Goal: Information Seeking & Learning: Learn about a topic

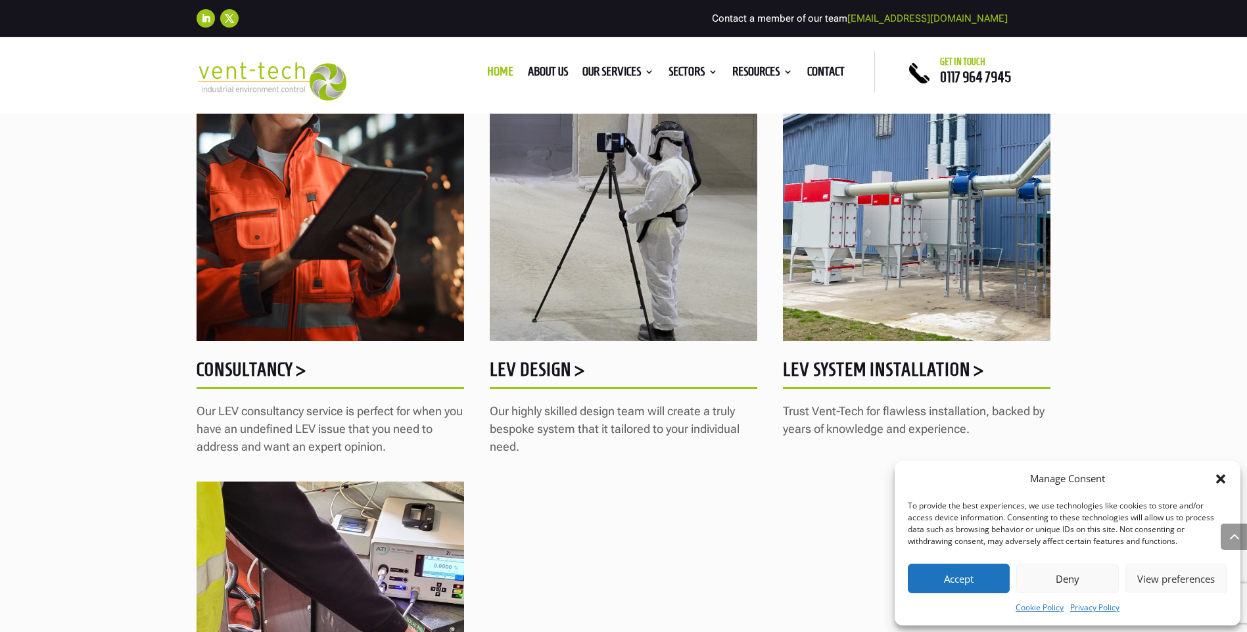
scroll to position [1644, 0]
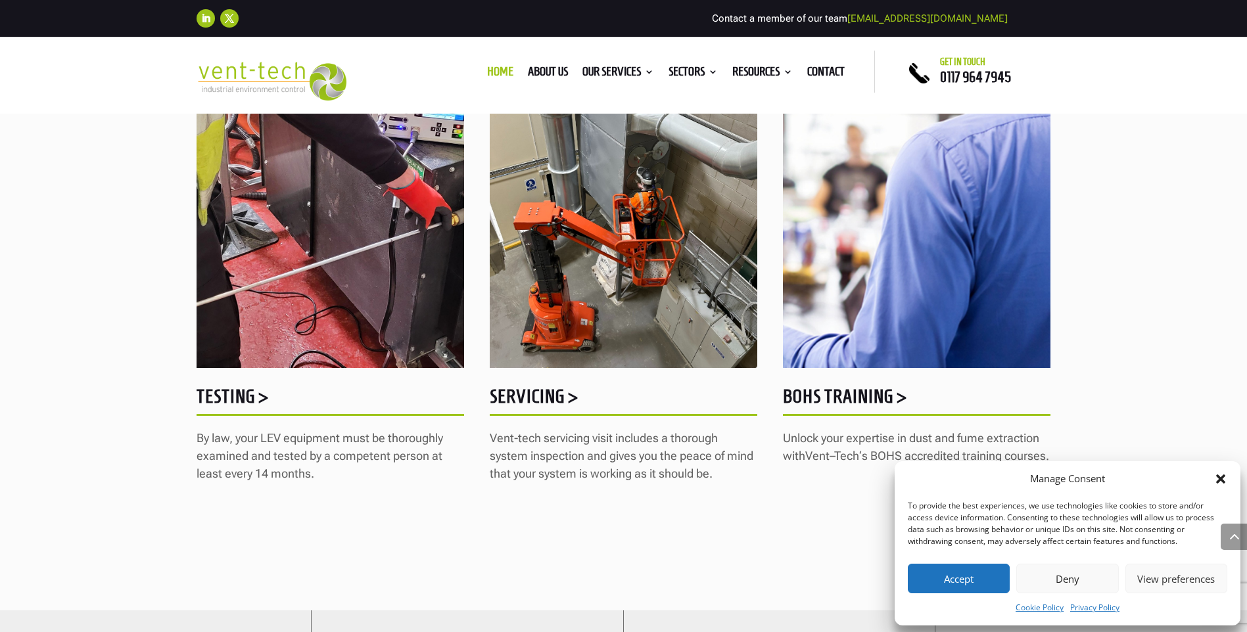
click at [1222, 480] on icon "Close dialog" at bounding box center [1220, 479] width 9 height 9
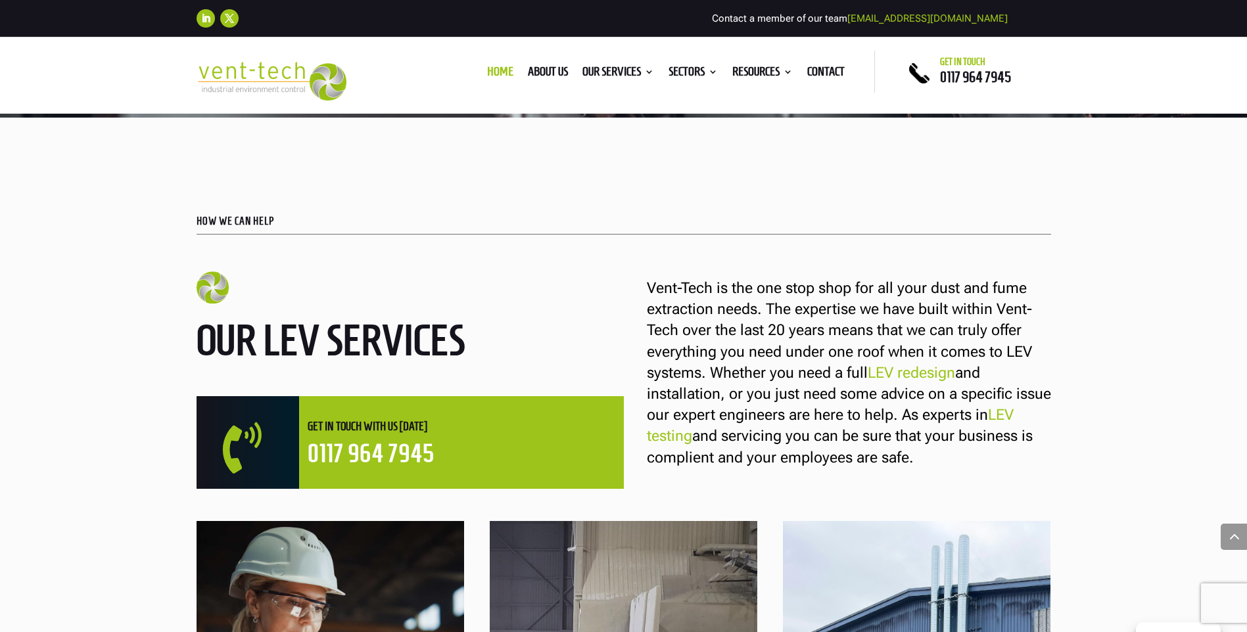
scroll to position [1118, 0]
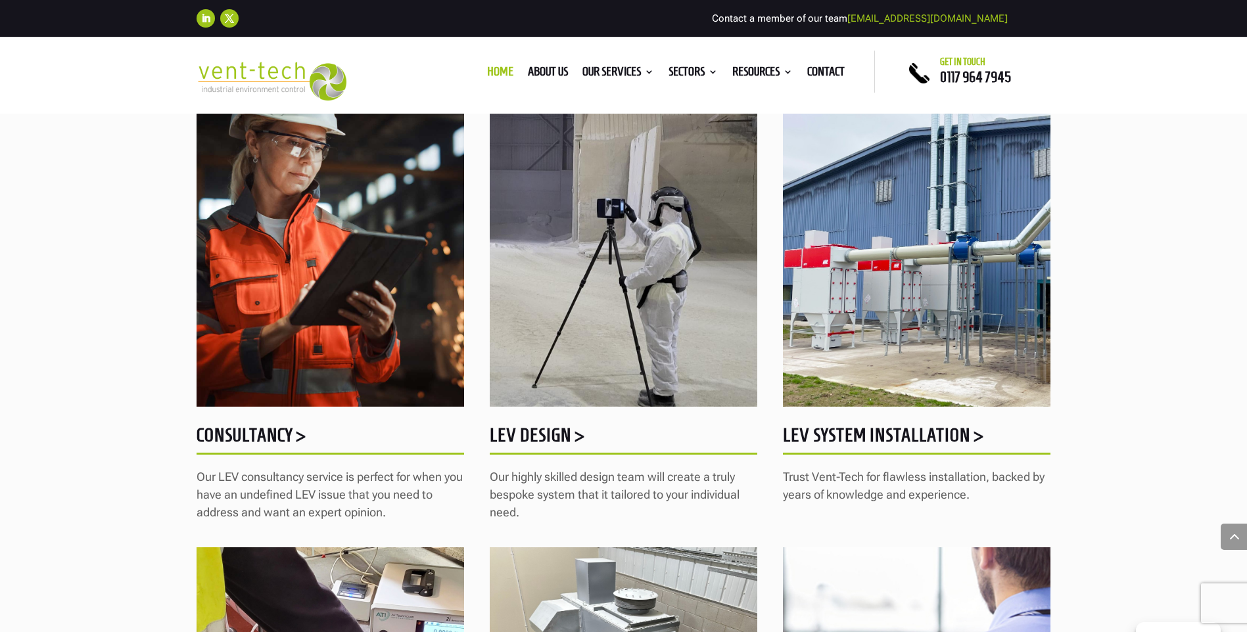
click at [919, 439] on h5 "LEV System Installation >" at bounding box center [917, 439] width 268 height 26
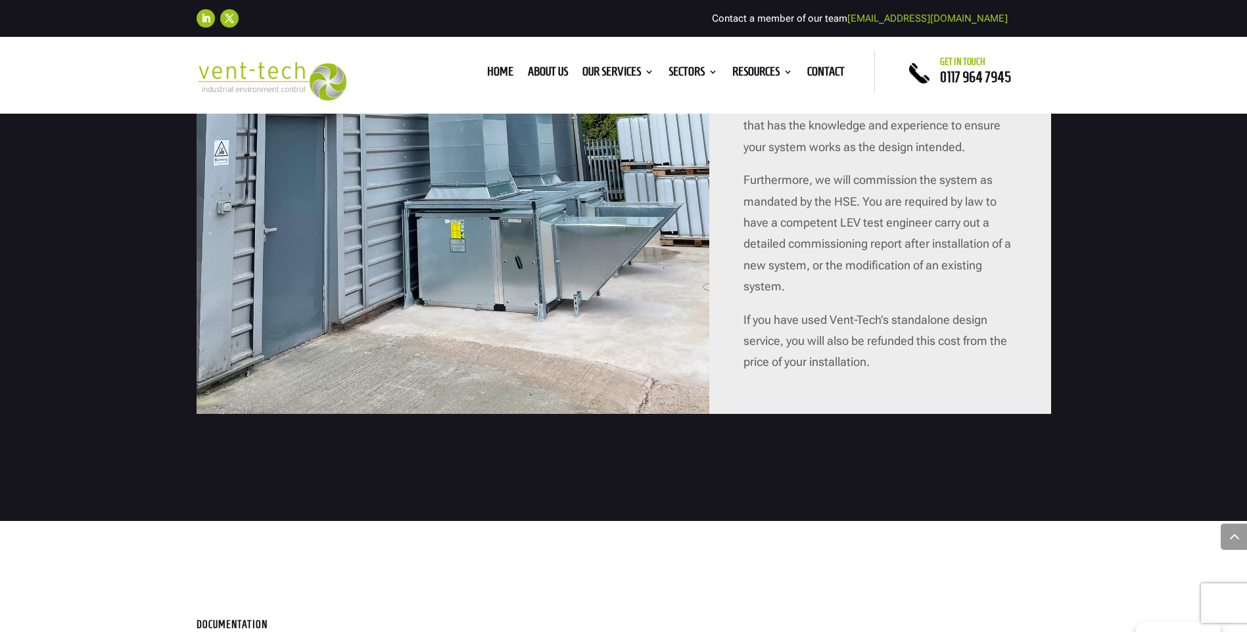
scroll to position [1249, 0]
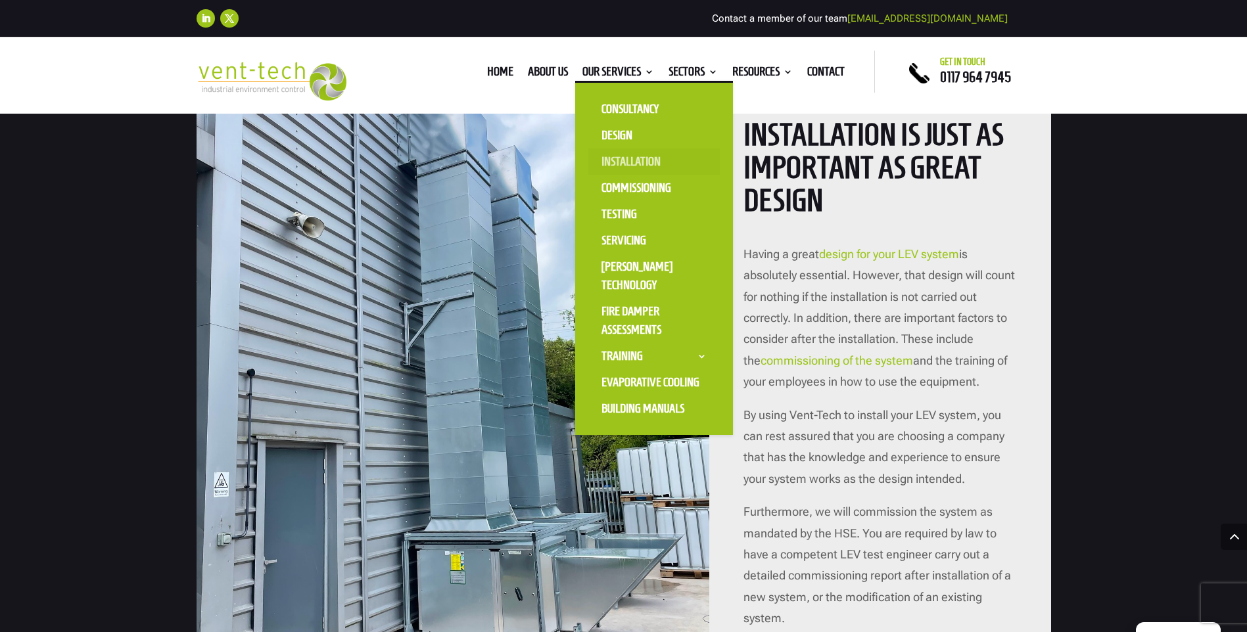
click at [635, 155] on link "Installation" at bounding box center [653, 162] width 131 height 26
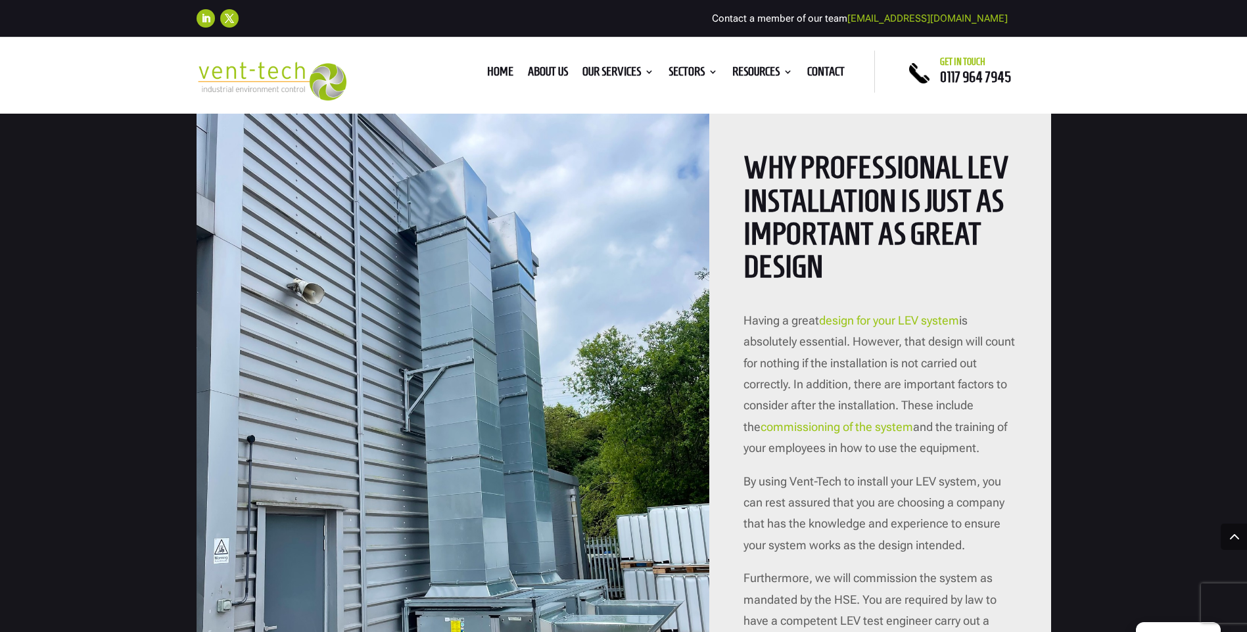
scroll to position [1183, 0]
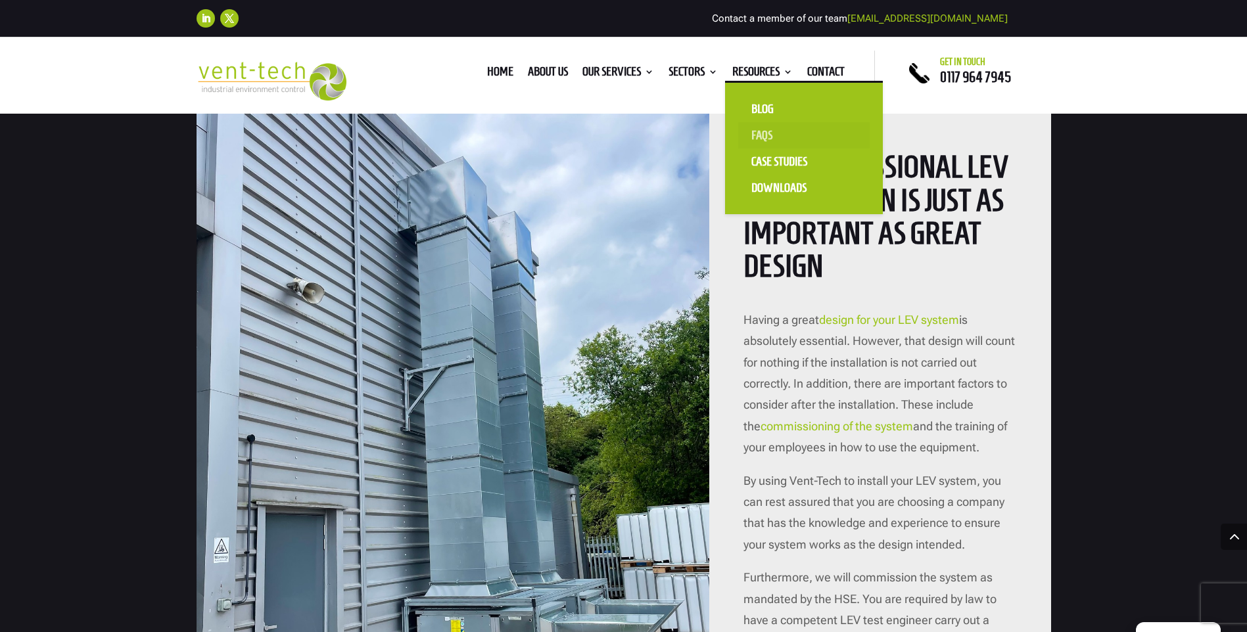
click at [766, 133] on link "FAQS" at bounding box center [803, 135] width 131 height 26
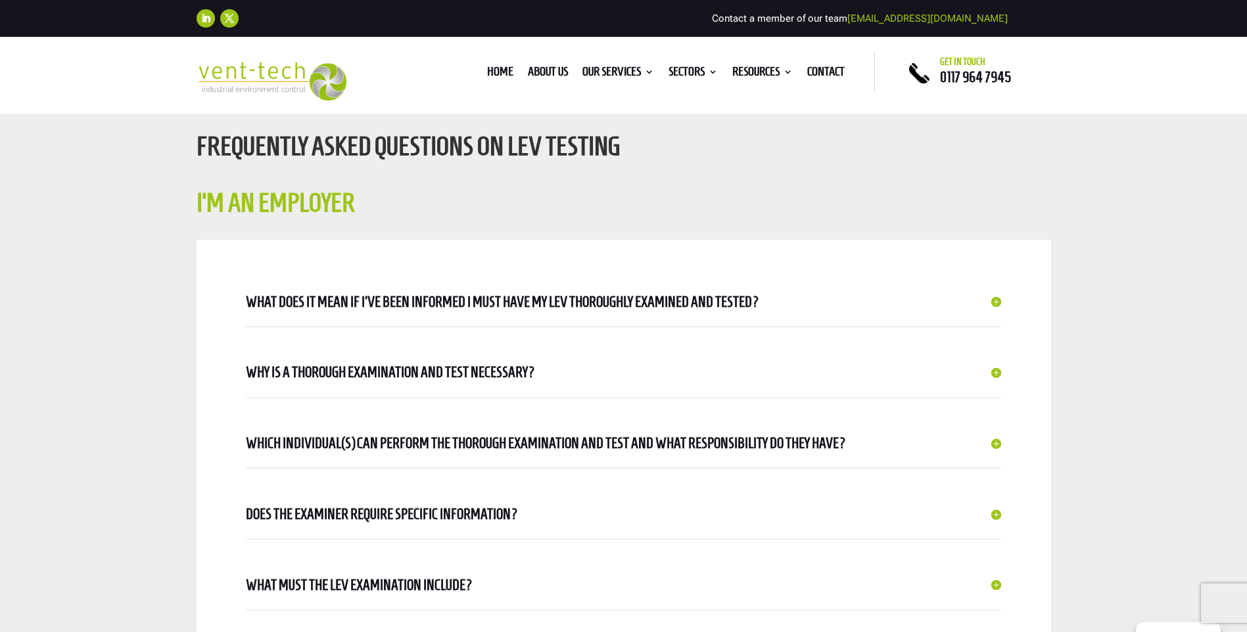
scroll to position [460, 0]
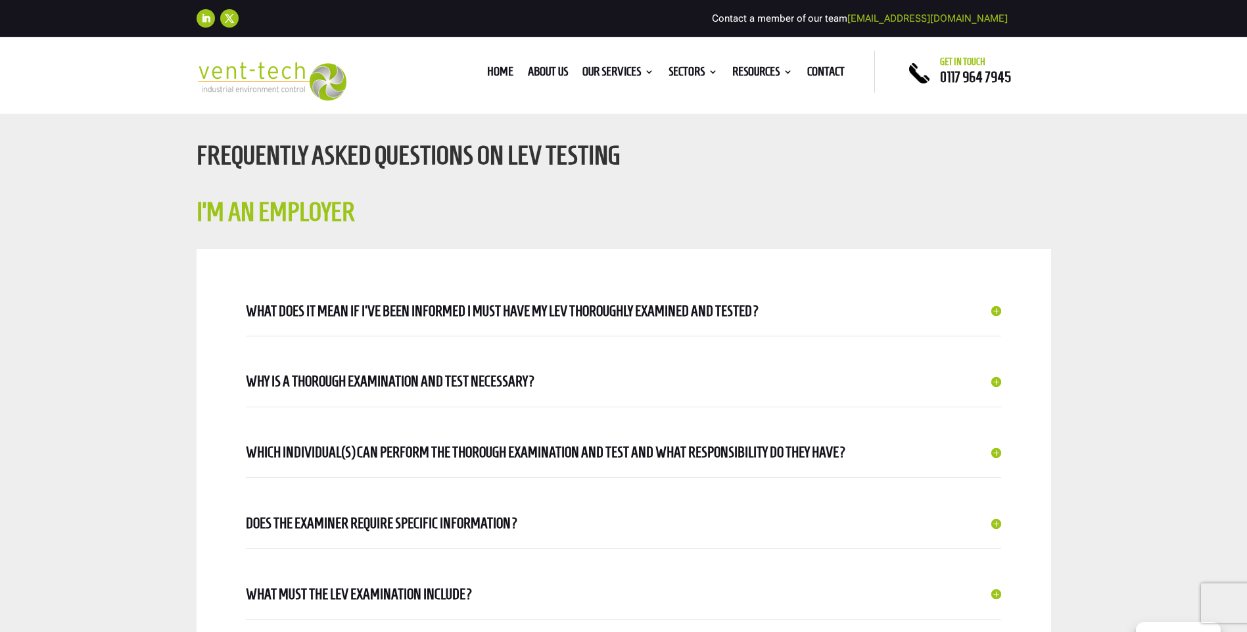
click at [542, 310] on h5 "What does it mean if I've been informed I must have my LEV thoroughly examined …" at bounding box center [623, 311] width 755 height 23
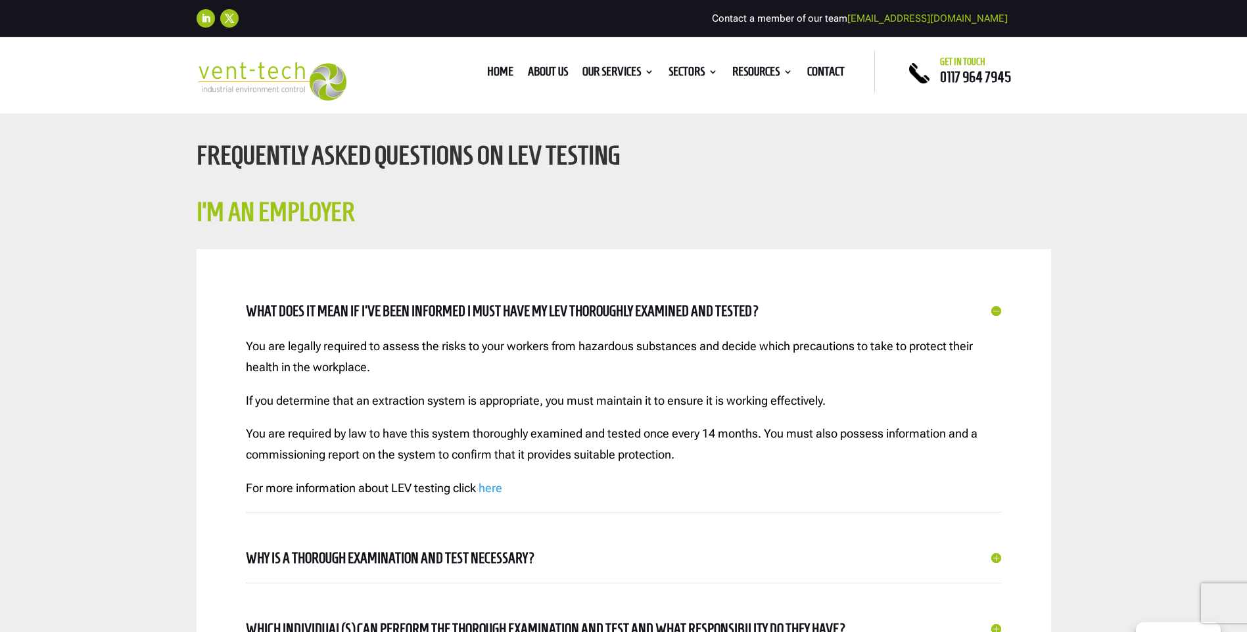
click at [542, 310] on h5 "What does it mean if I've been informed I must have my LEV thoroughly examined …" at bounding box center [623, 311] width 755 height 23
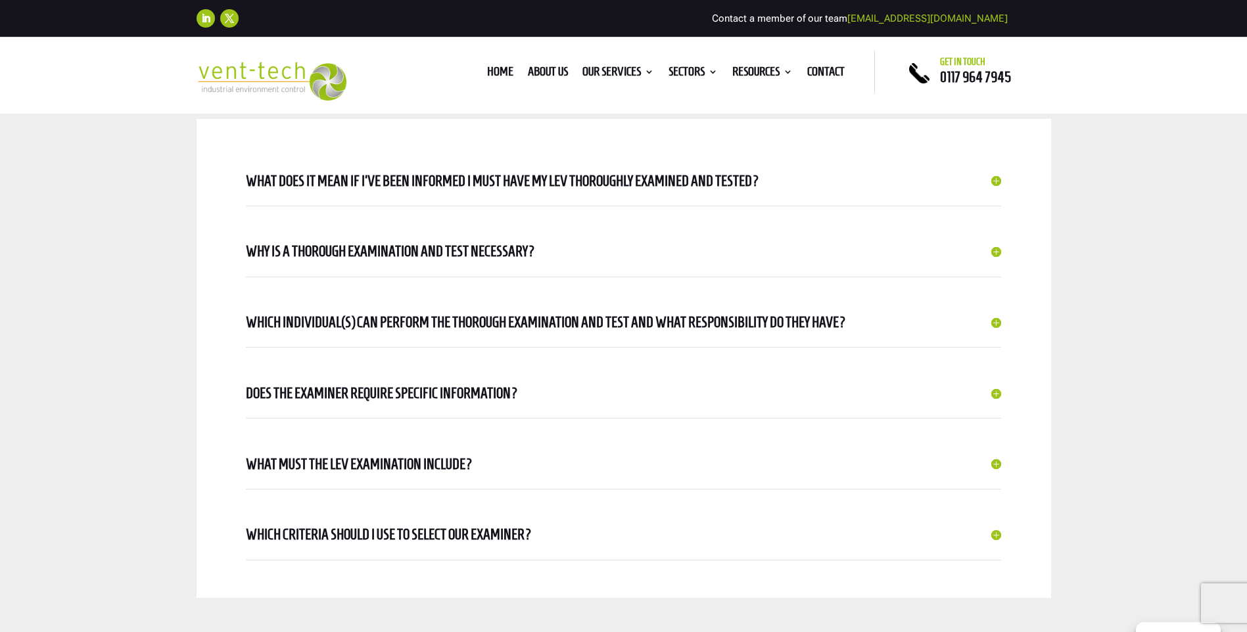
scroll to position [592, 0]
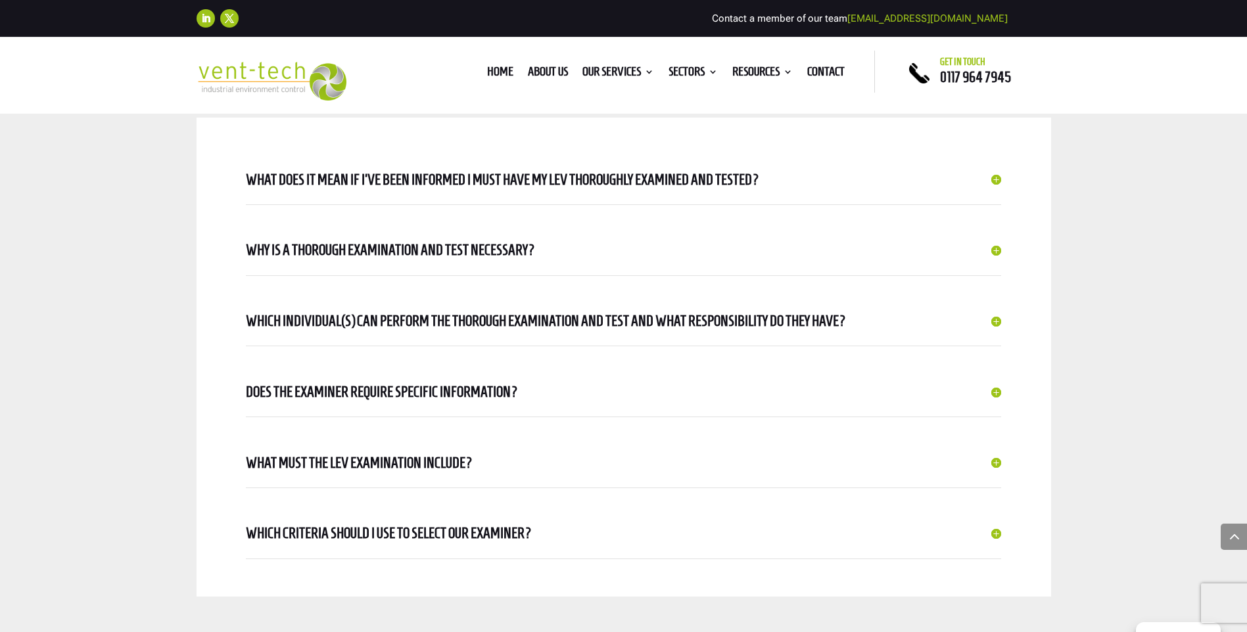
click at [524, 249] on h5 "Why is a thorough examination and test necessary?" at bounding box center [623, 250] width 755 height 23
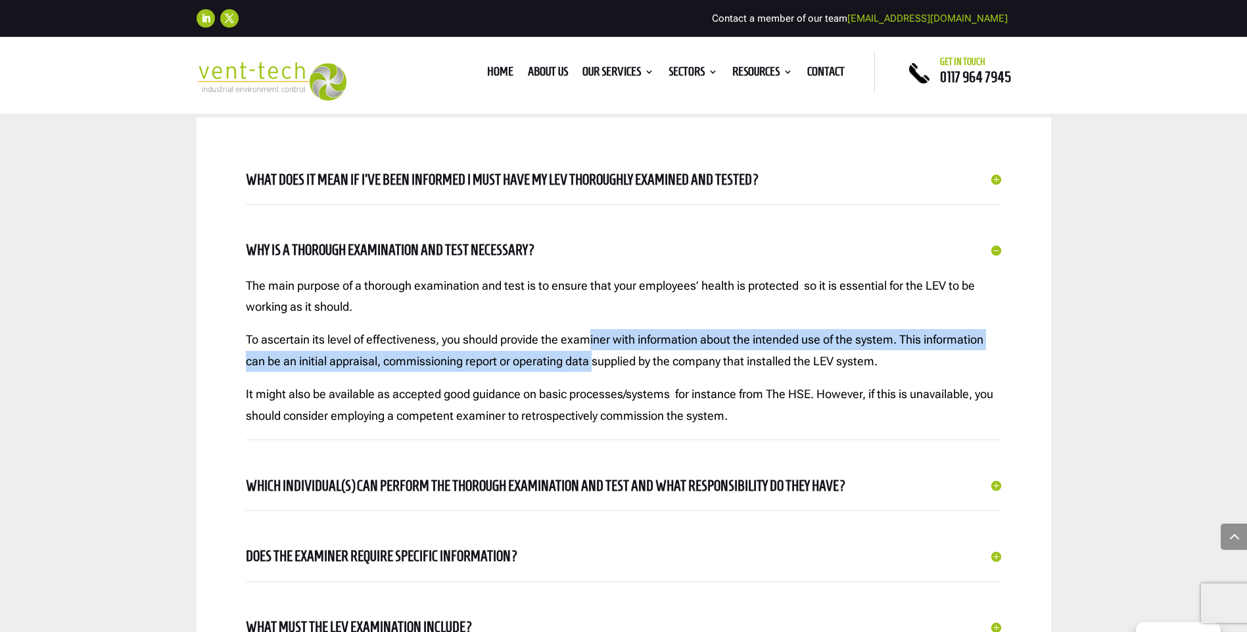
drag, startPoint x: 589, startPoint y: 344, endPoint x: 597, endPoint y: 361, distance: 18.8
click at [597, 361] on p "To ascertain its level of effectiveness, you should provide the examiner with i…" at bounding box center [623, 356] width 755 height 55
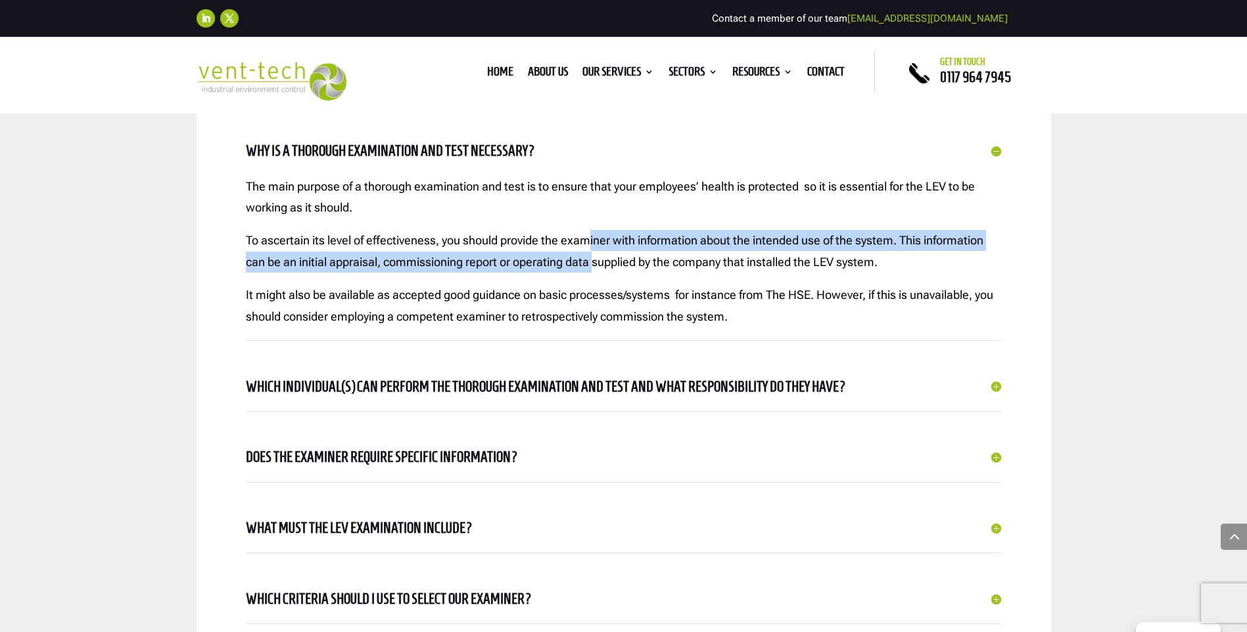
scroll to position [723, 0]
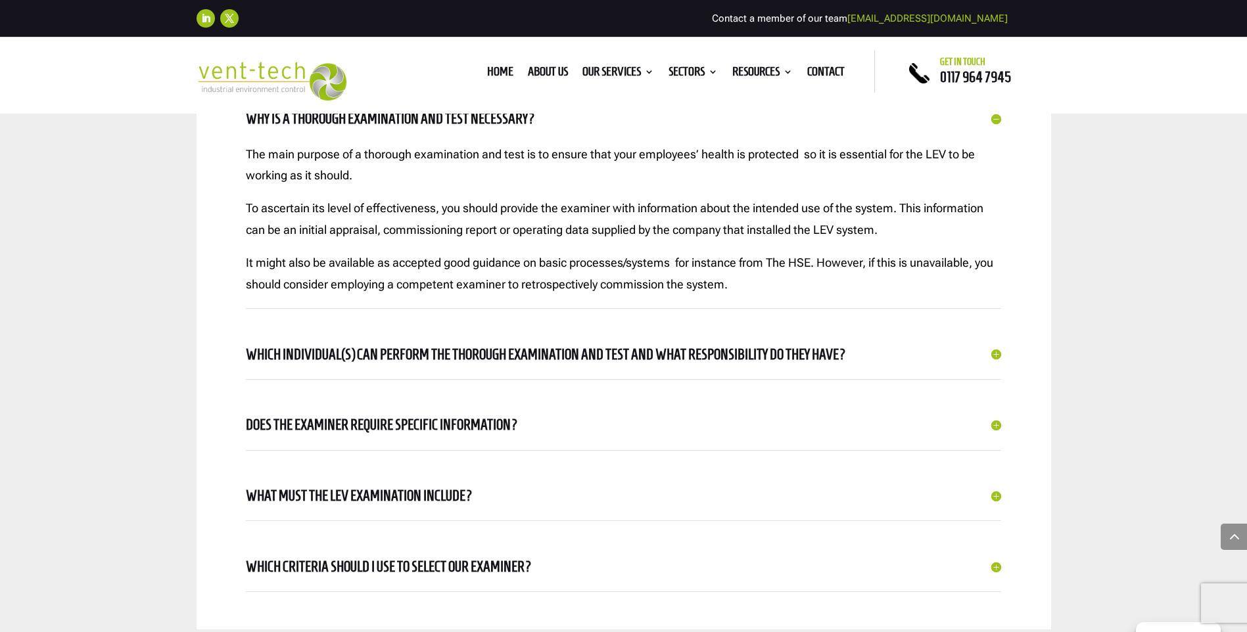
click at [597, 361] on h5 "Which individual(s) can perform the thorough examination and test and what resp…" at bounding box center [623, 354] width 755 height 23
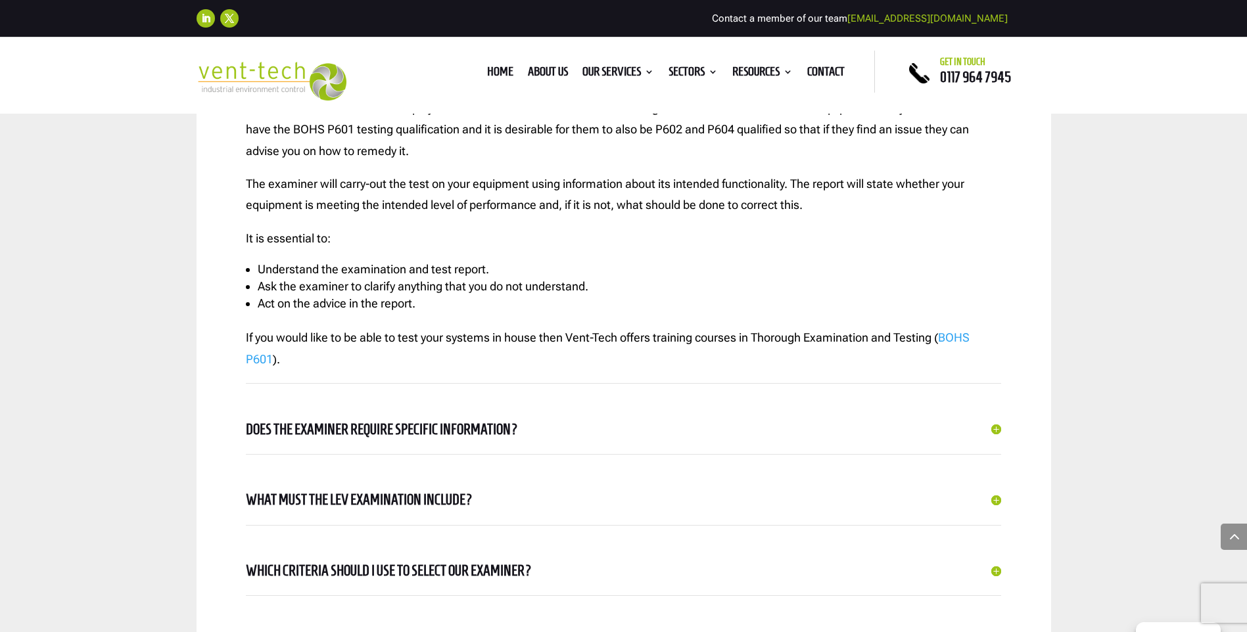
scroll to position [1052, 0]
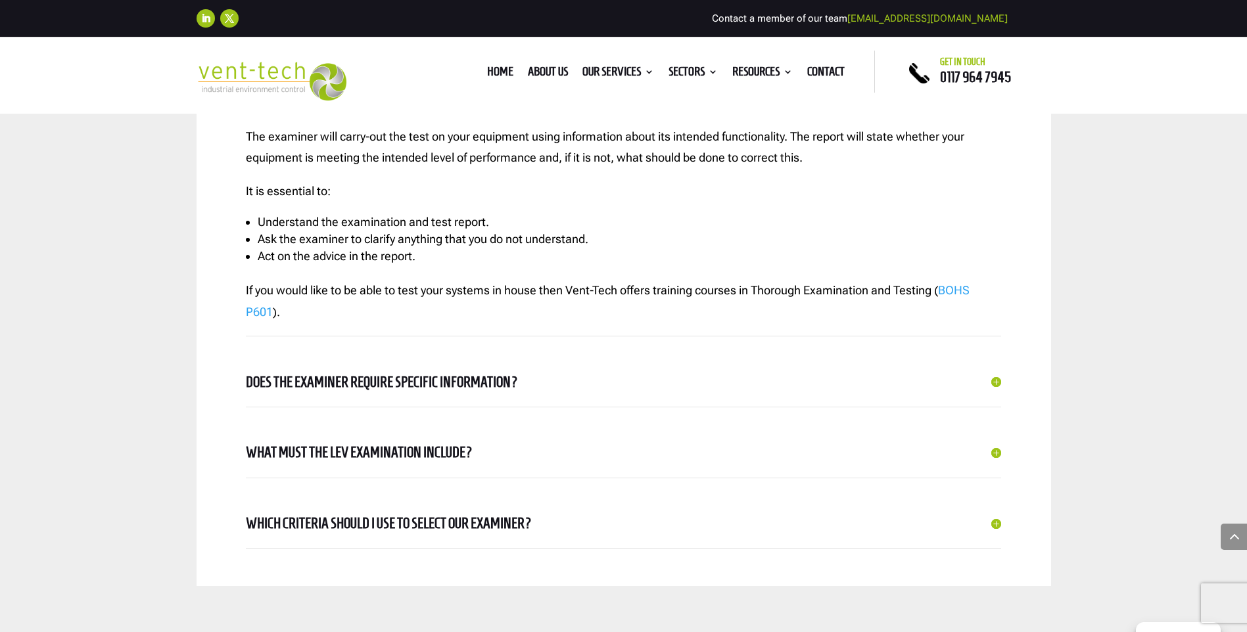
click at [425, 451] on h5 "What must the LEV examination include?" at bounding box center [623, 452] width 755 height 23
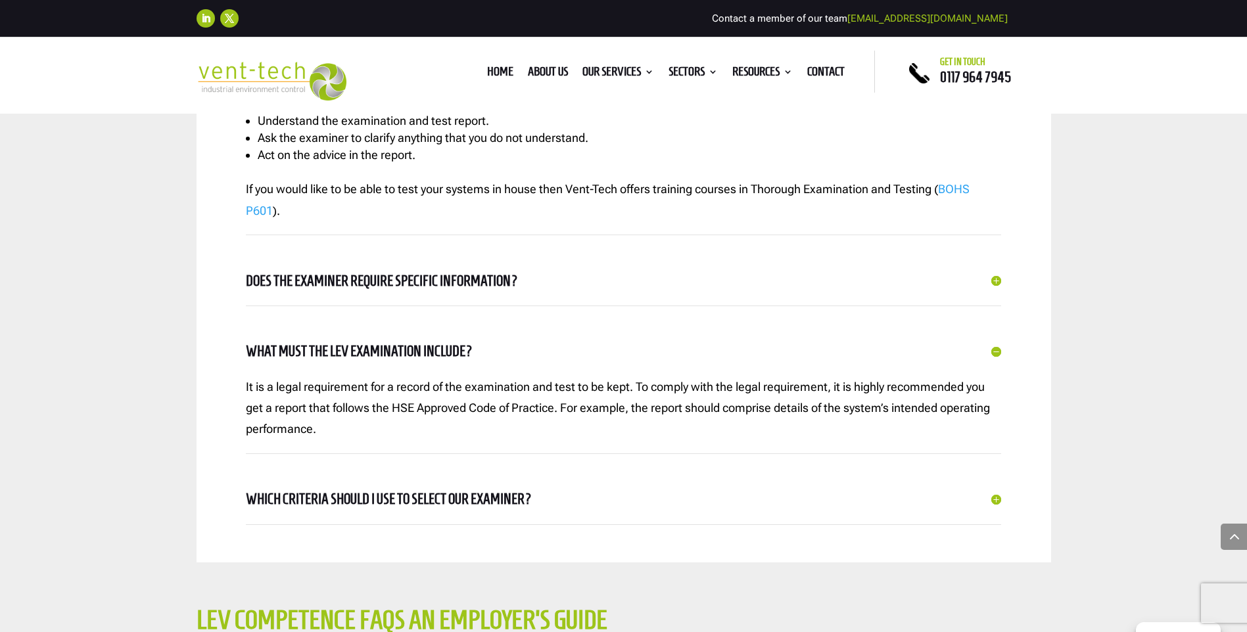
scroll to position [1183, 0]
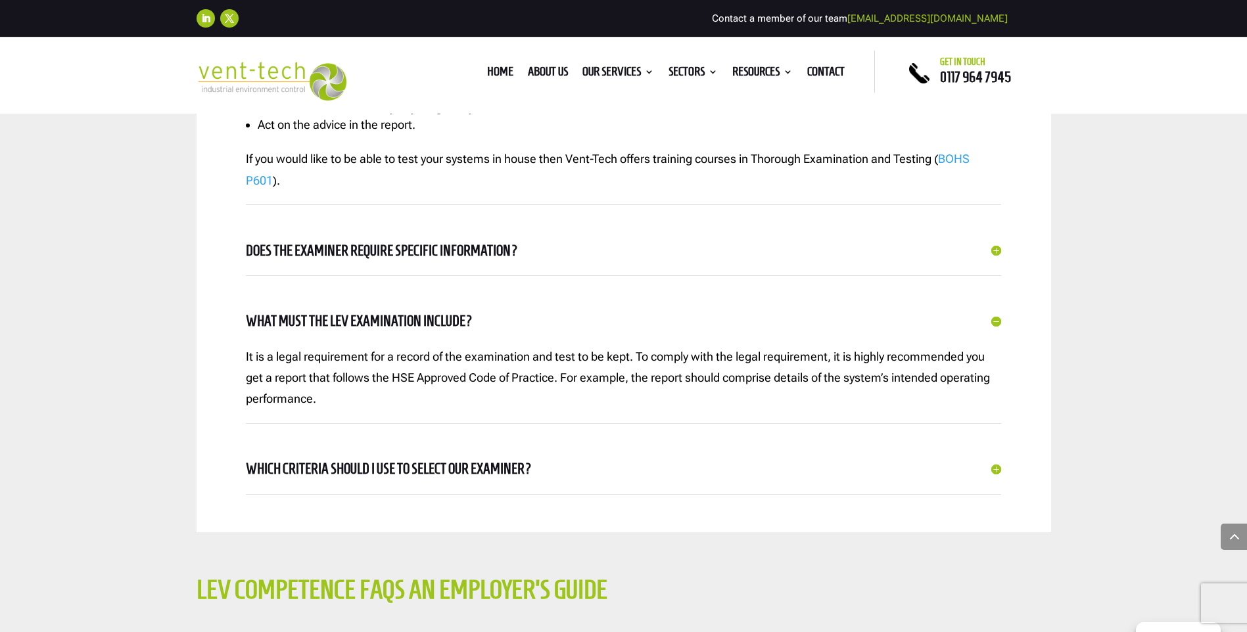
click at [423, 461] on h5 "Which criteria should I use to select our examiner?" at bounding box center [623, 469] width 755 height 23
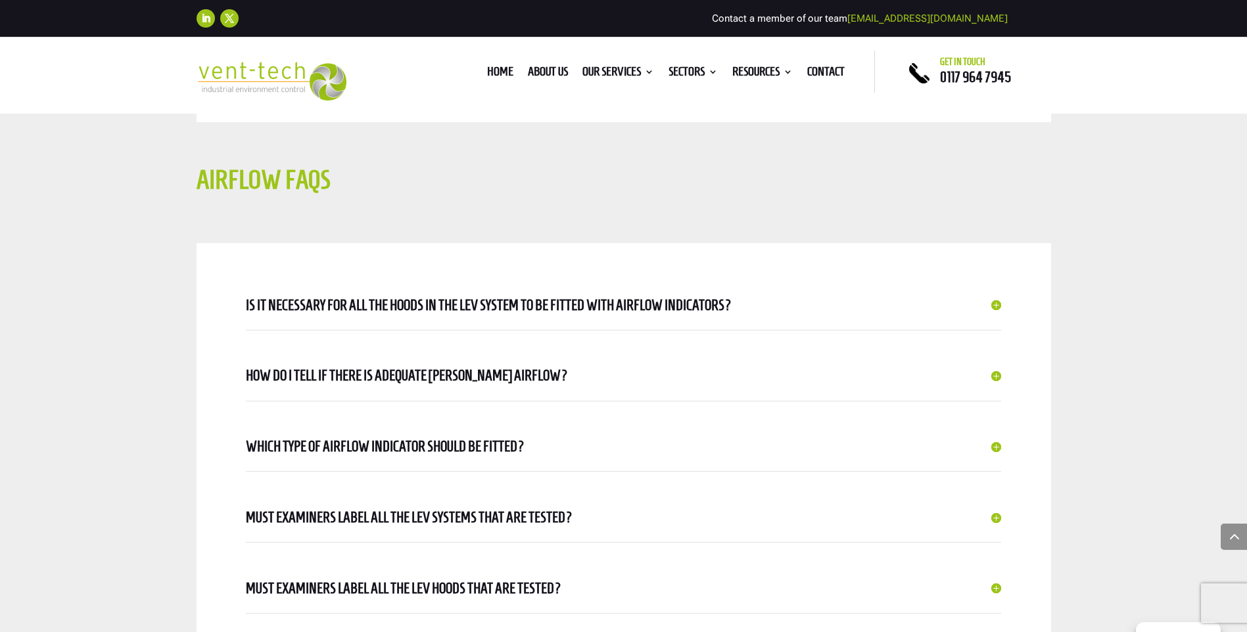
scroll to position [2301, 0]
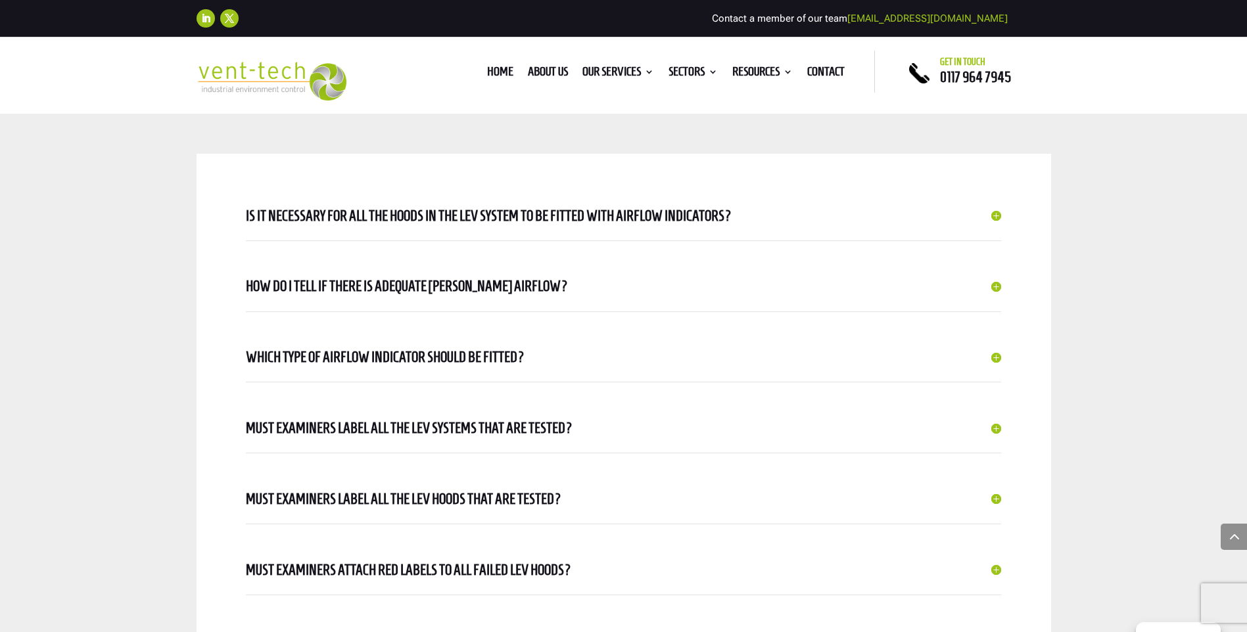
click at [467, 294] on h5 "How do I tell if there is adequate LEV hood airflow?" at bounding box center [623, 286] width 755 height 23
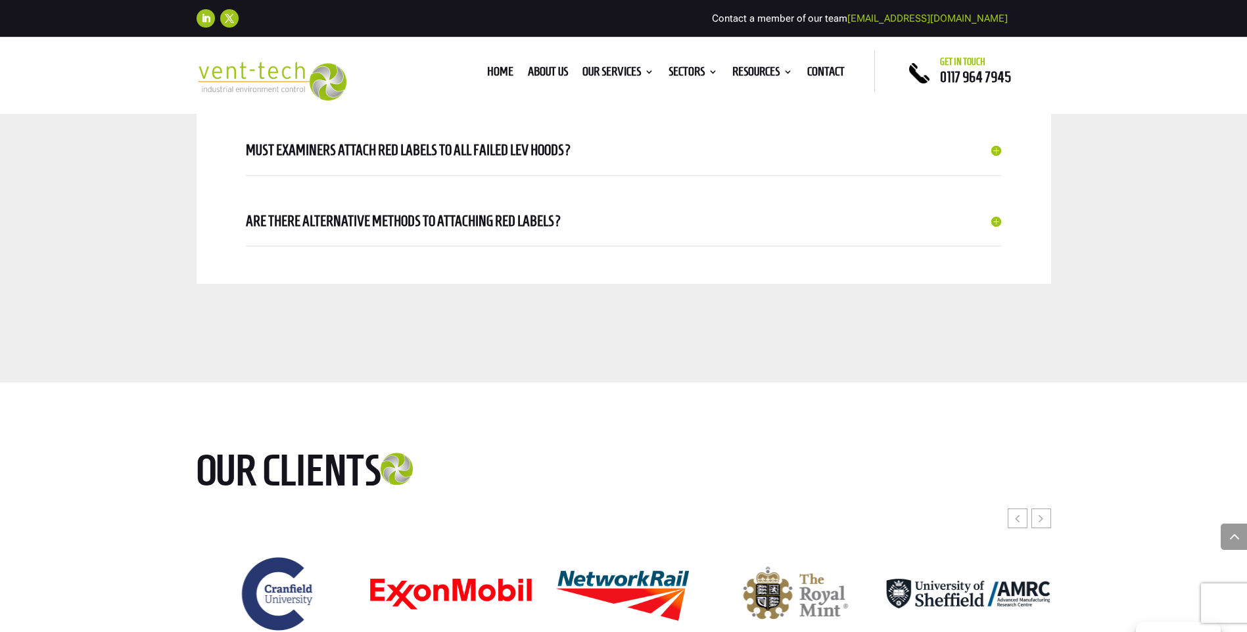
scroll to position [3024, 0]
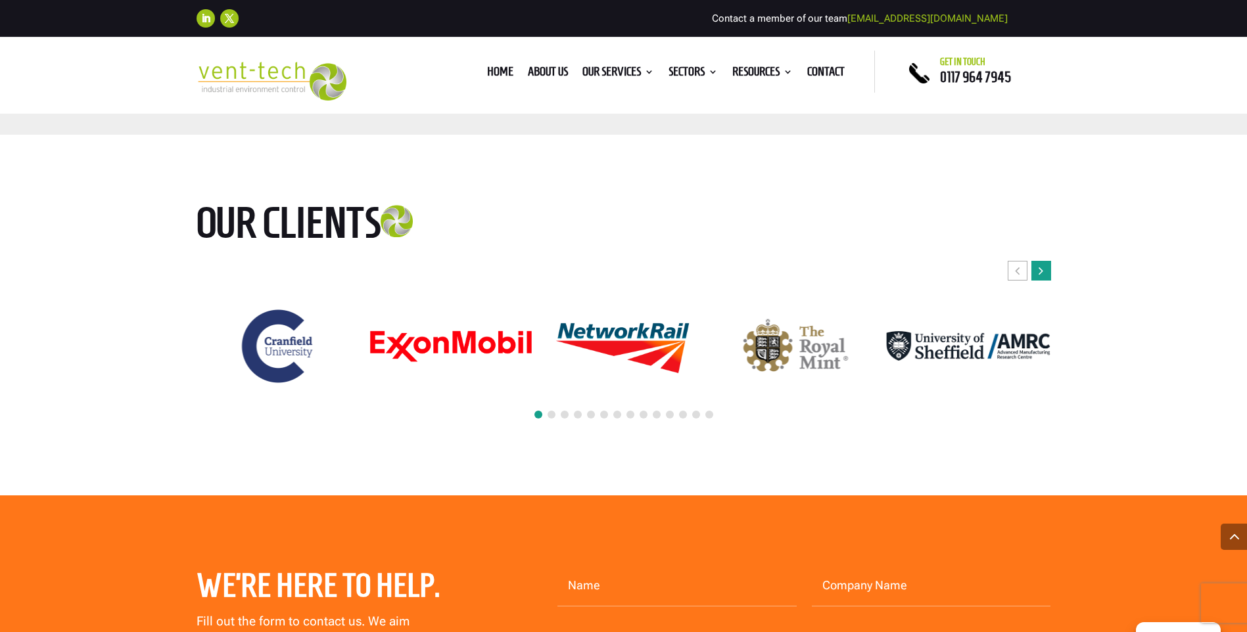
click at [1043, 270] on icon "Next slide" at bounding box center [1041, 270] width 5 height 13
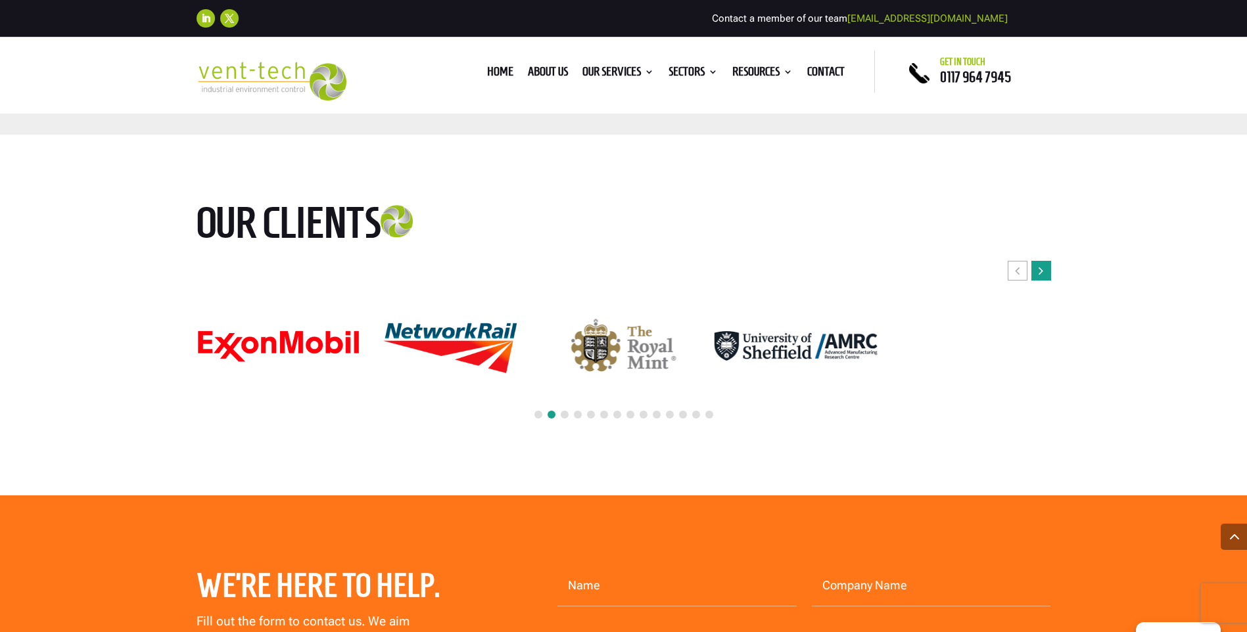
click at [1043, 270] on icon "Next slide" at bounding box center [1041, 270] width 5 height 13
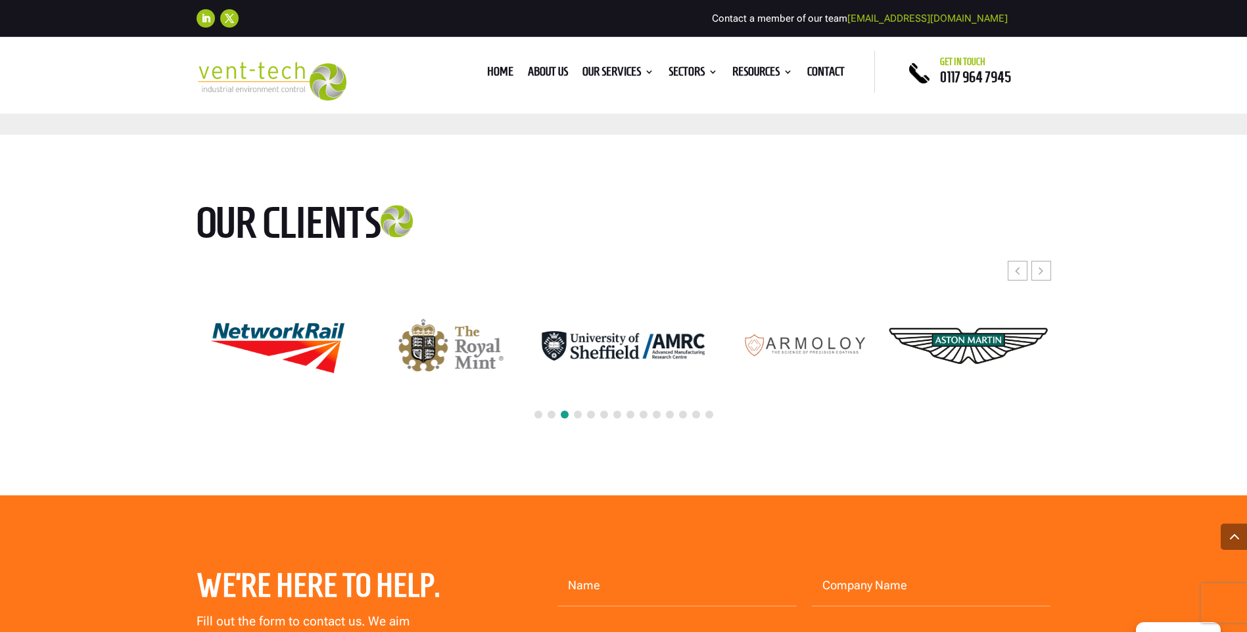
click at [605, 352] on img "10 / 24" at bounding box center [623, 346] width 163 height 30
click at [1044, 272] on div "Next slide" at bounding box center [1042, 271] width 20 height 20
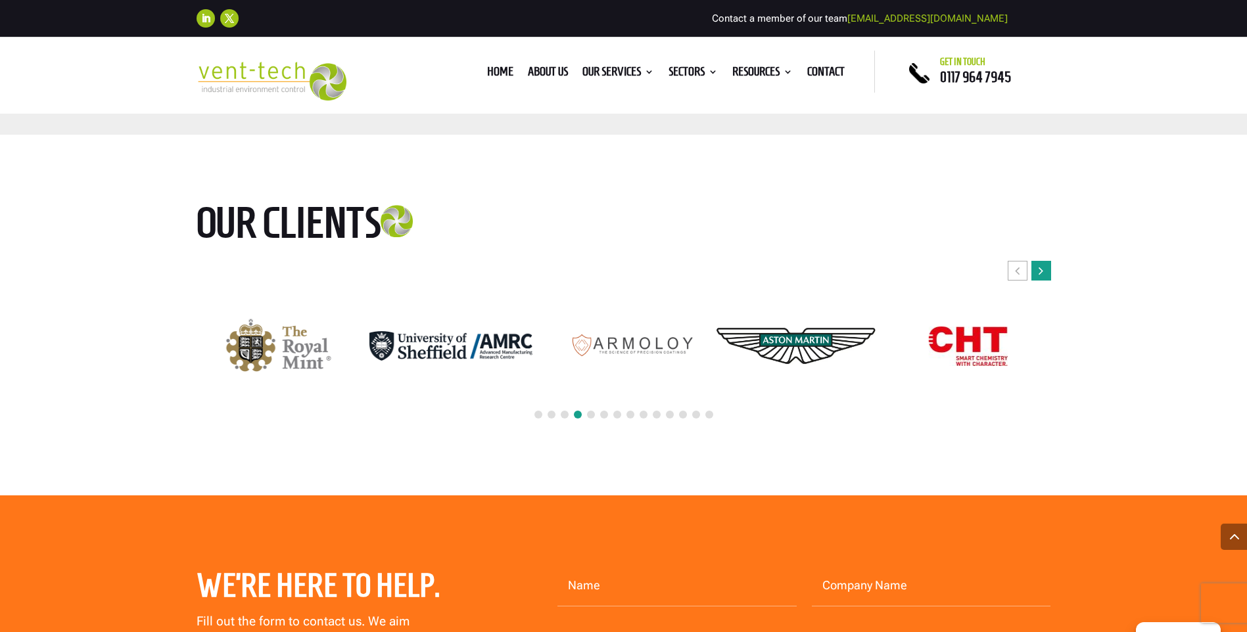
click at [1043, 272] on icon "Next slide" at bounding box center [1041, 270] width 5 height 13
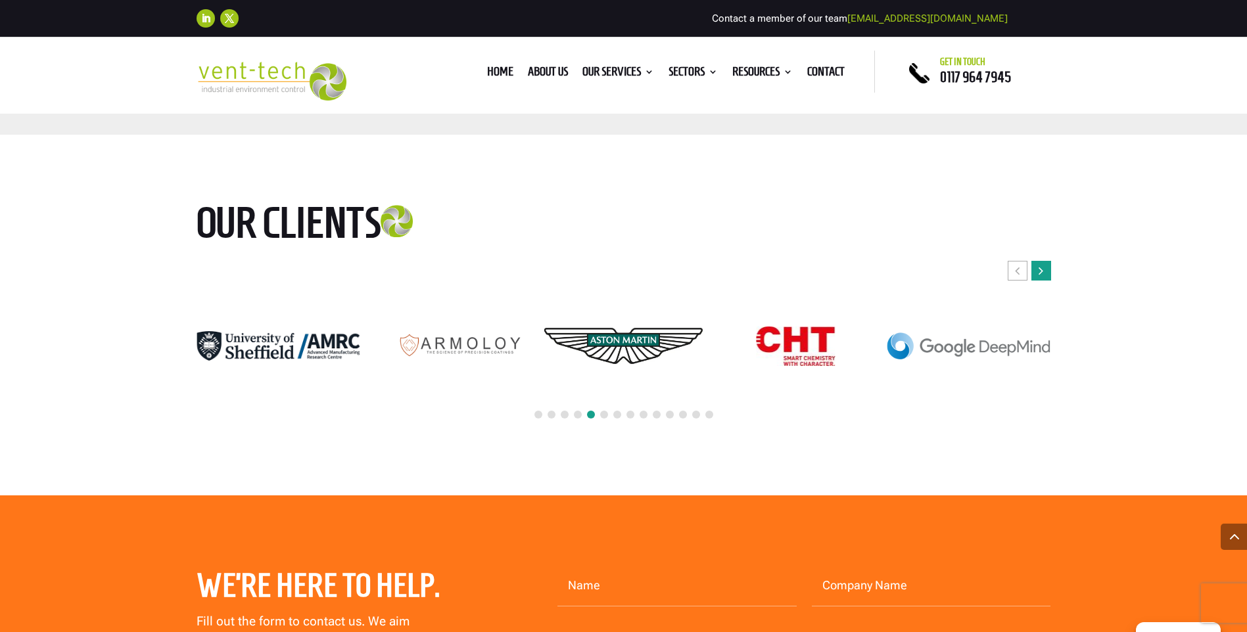
click at [1043, 272] on icon "Next slide" at bounding box center [1041, 270] width 5 height 13
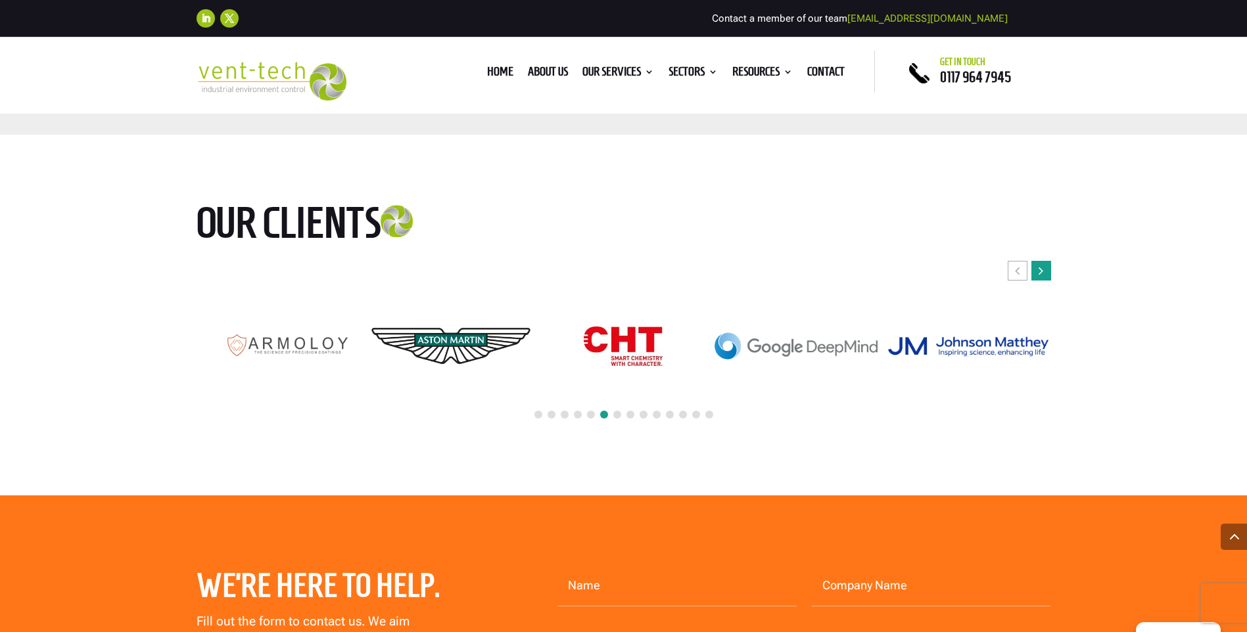
click at [1043, 272] on icon "Next slide" at bounding box center [1041, 270] width 5 height 13
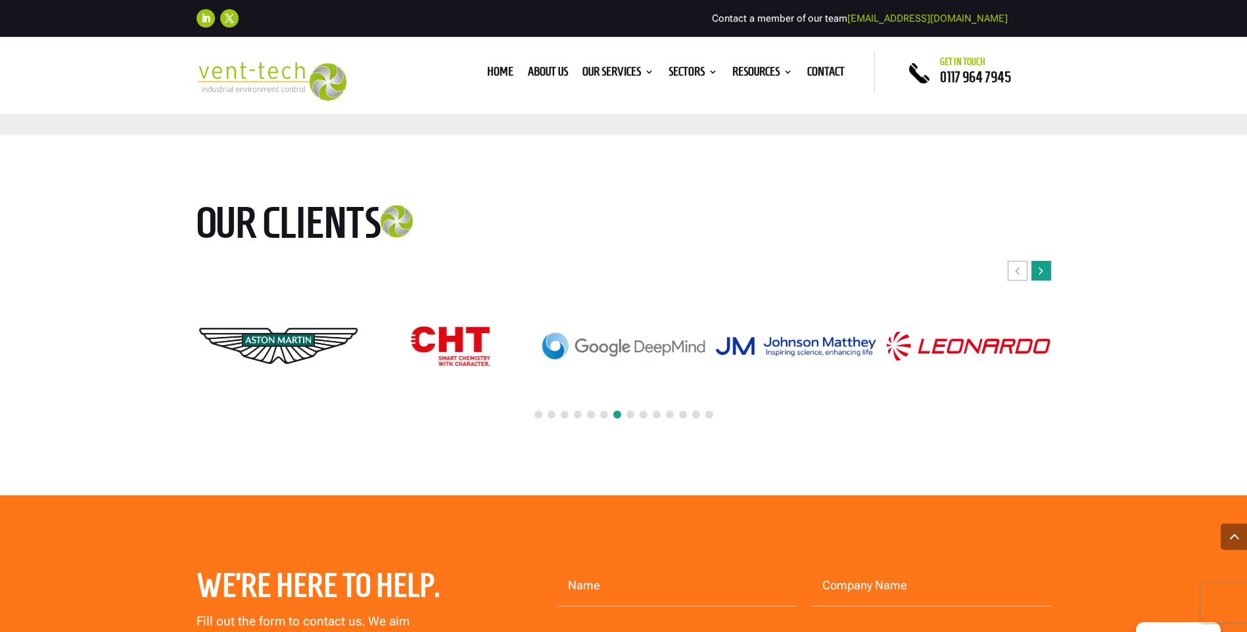
click at [1043, 272] on icon "Next slide" at bounding box center [1041, 270] width 5 height 13
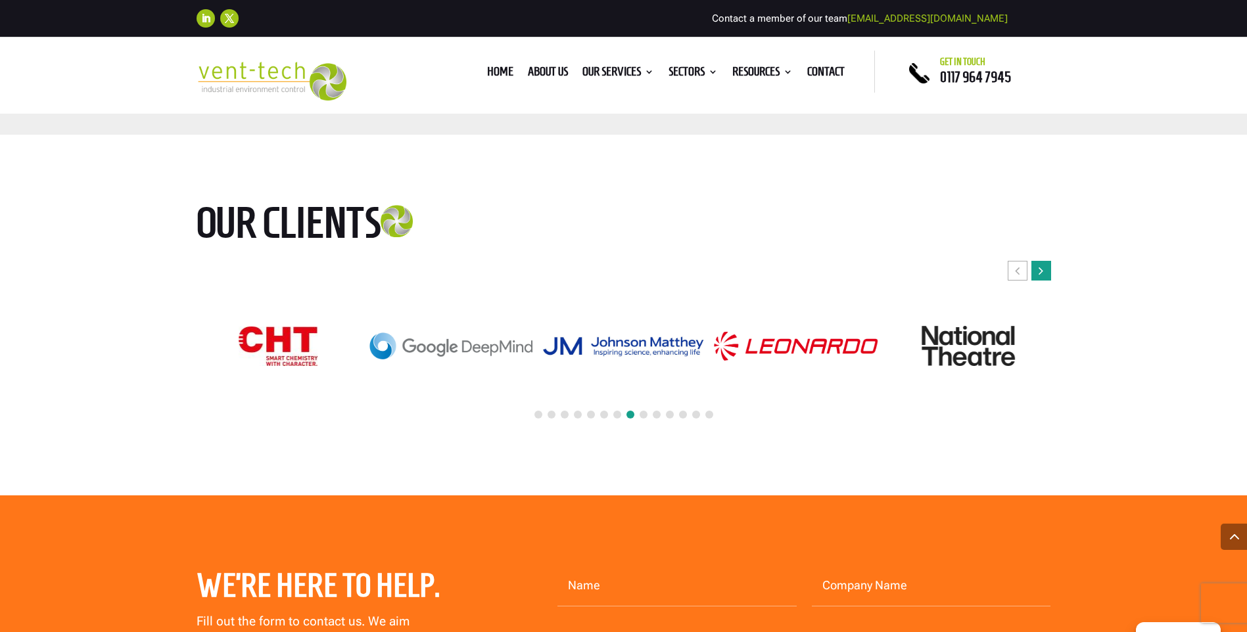
click at [1043, 272] on icon "Next slide" at bounding box center [1041, 270] width 5 height 13
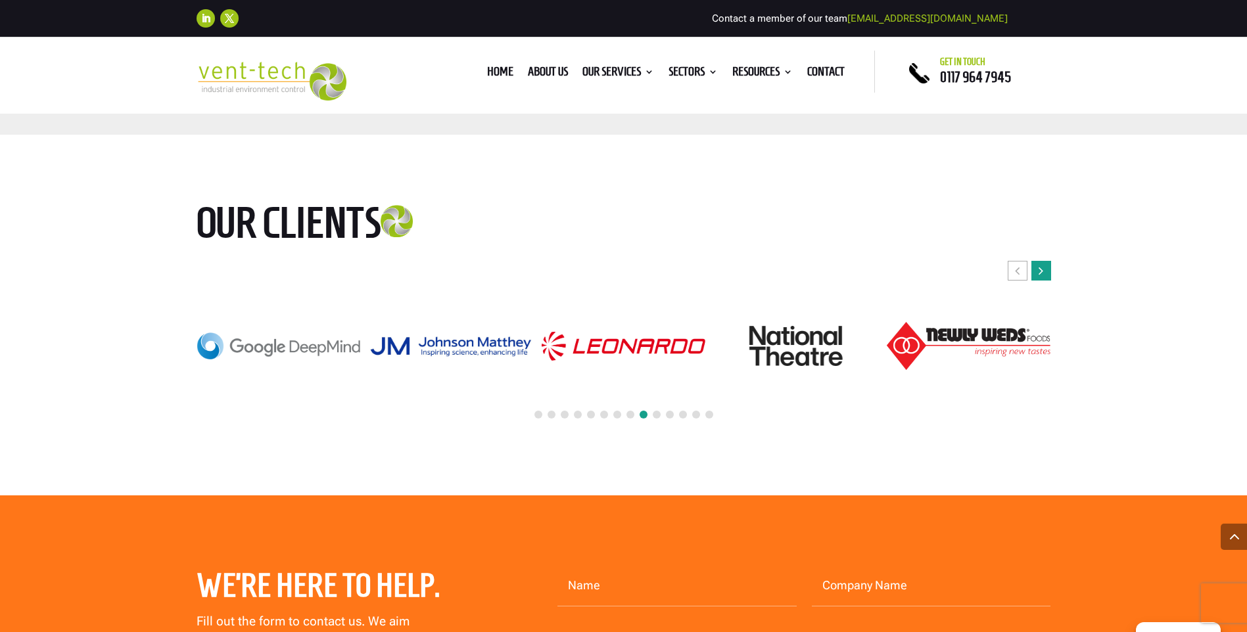
click at [1043, 272] on icon "Next slide" at bounding box center [1041, 270] width 5 height 13
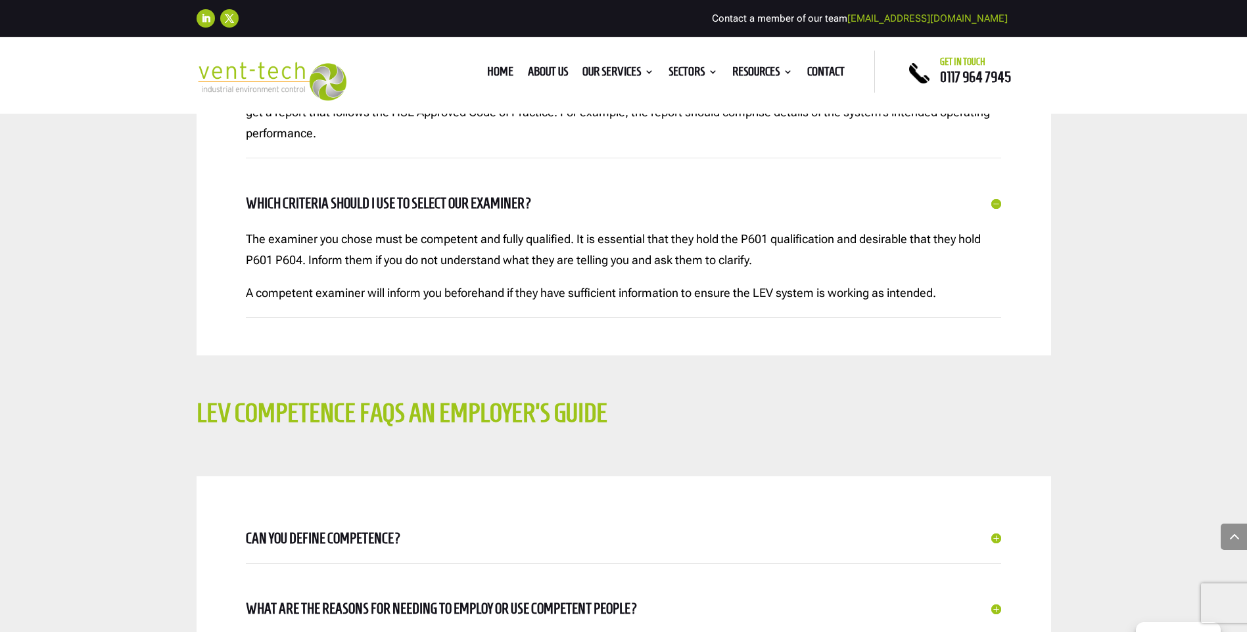
scroll to position [1183, 0]
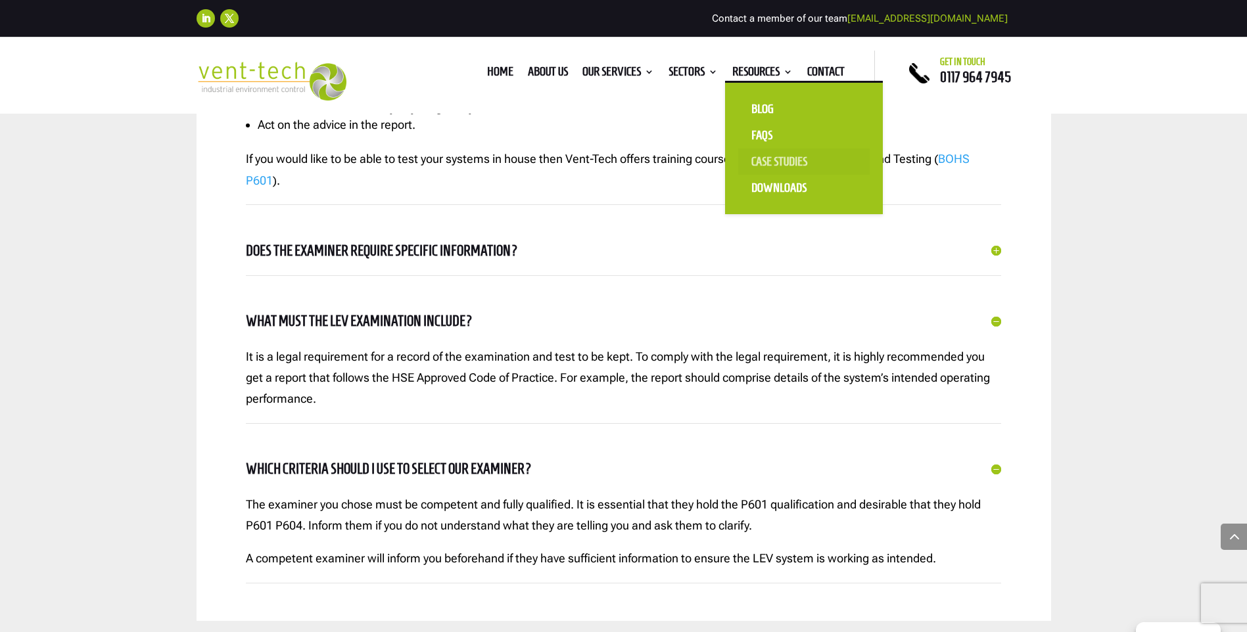
click at [785, 164] on link "Case Studies" at bounding box center [803, 162] width 131 height 26
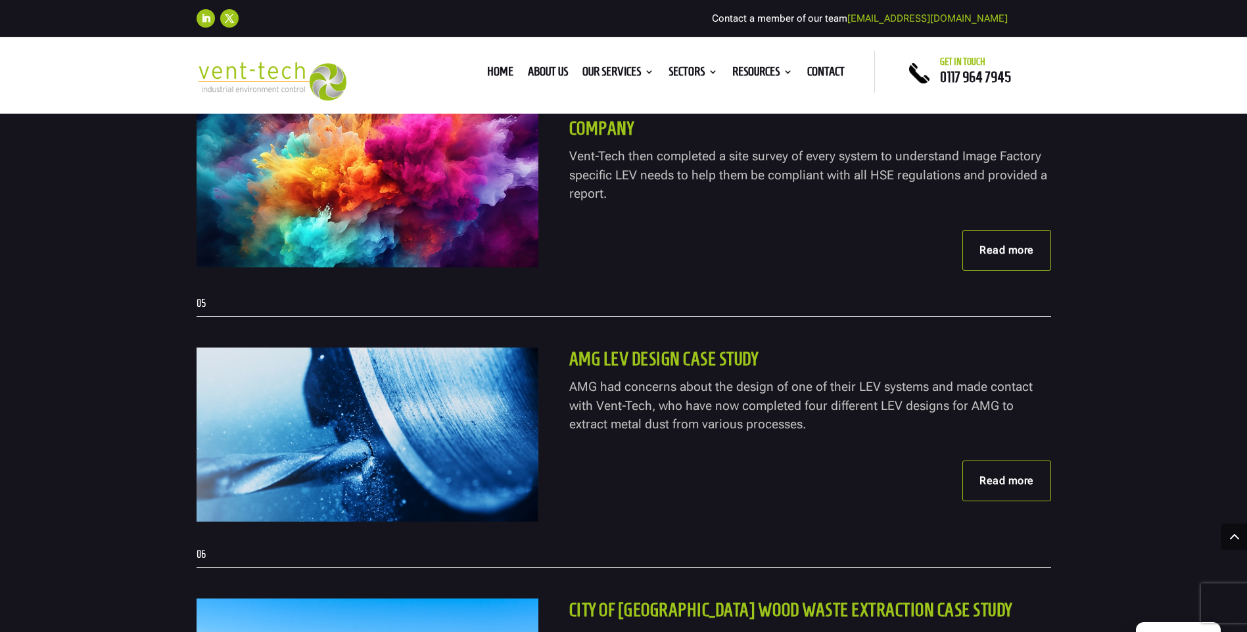
scroll to position [1841, 0]
